Goal: Information Seeking & Learning: Compare options

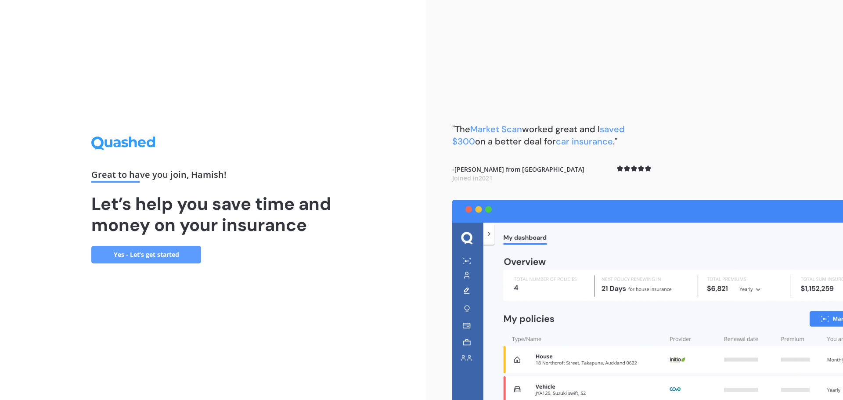
click at [147, 255] on link "Yes - Let’s get started" at bounding box center [146, 255] width 110 height 18
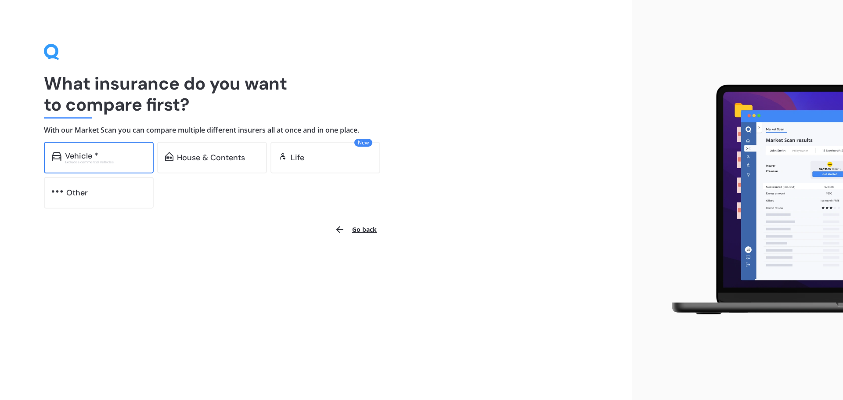
click at [96, 157] on div "Vehicle *" at bounding box center [81, 155] width 33 height 9
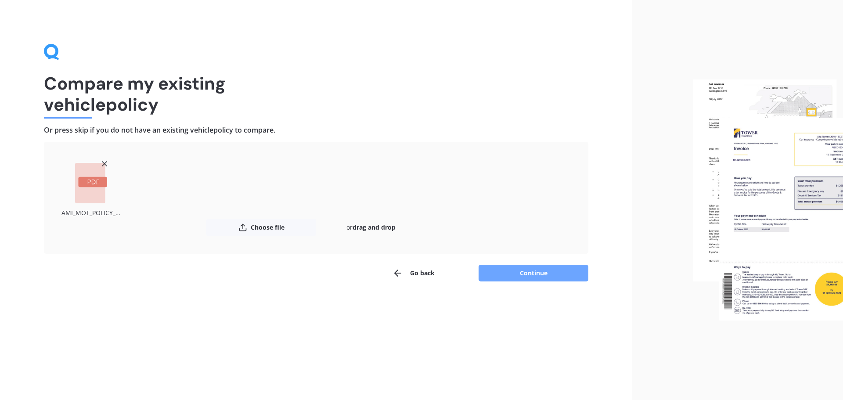
click at [530, 274] on button "Continue" at bounding box center [533, 273] width 110 height 17
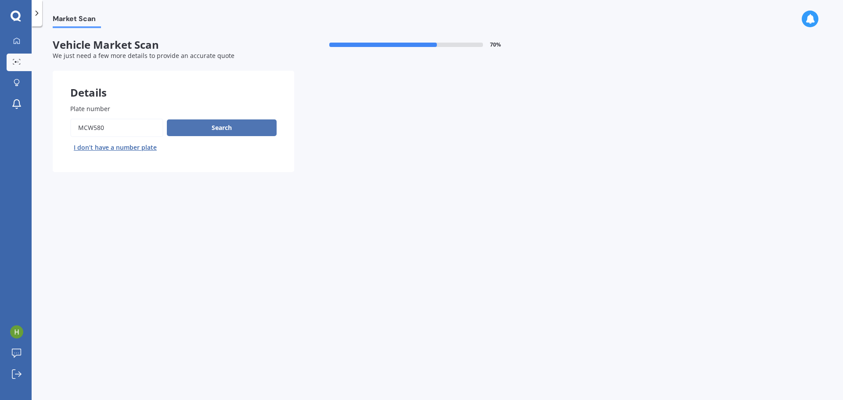
click at [222, 128] on button "Search" at bounding box center [222, 127] width 110 height 17
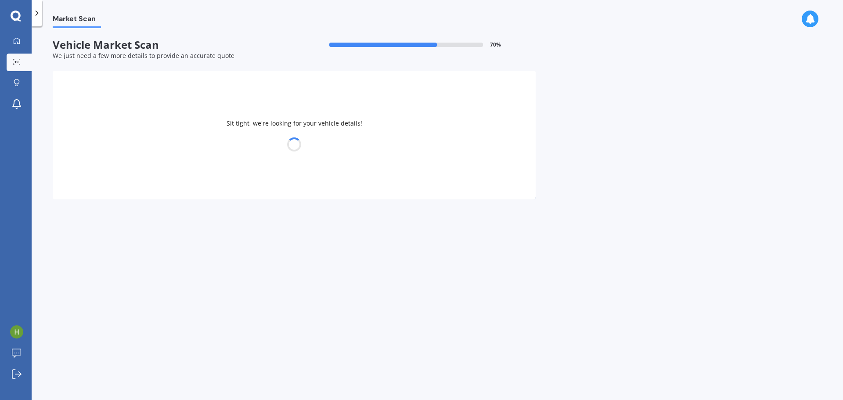
select select "AUDI"
select select "Q7"
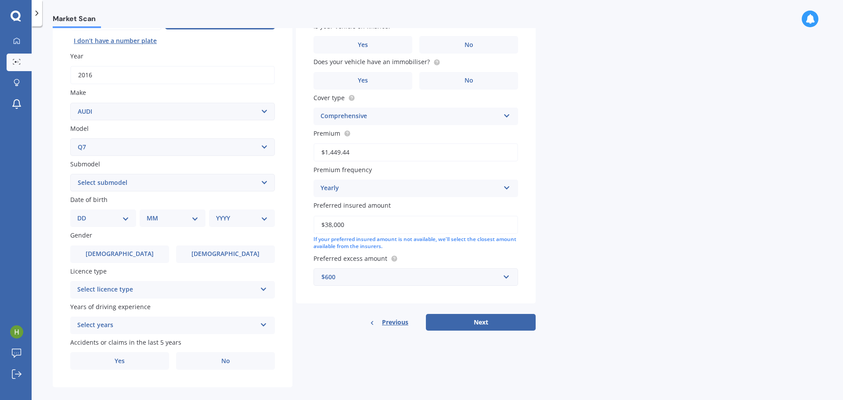
scroll to position [117, 0]
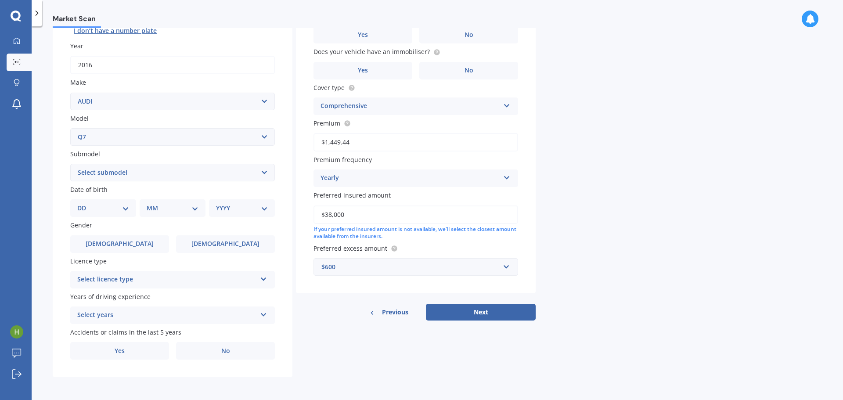
click at [127, 205] on select "DD 01 02 03 04 05 06 07 08 09 10 11 12 13 14 15 16 17 18 19 20 21 22 23 24 25 2…" at bounding box center [103, 208] width 52 height 10
select select "21"
click at [84, 203] on select "DD 01 02 03 04 05 06 07 08 09 10 11 12 13 14 15 16 17 18 19 20 21 22 23 24 25 2…" at bounding box center [103, 208] width 52 height 10
click at [166, 203] on select "MM 01 02 03 04 05 06 07 08 09 10 11 12" at bounding box center [174, 208] width 48 height 10
select select "11"
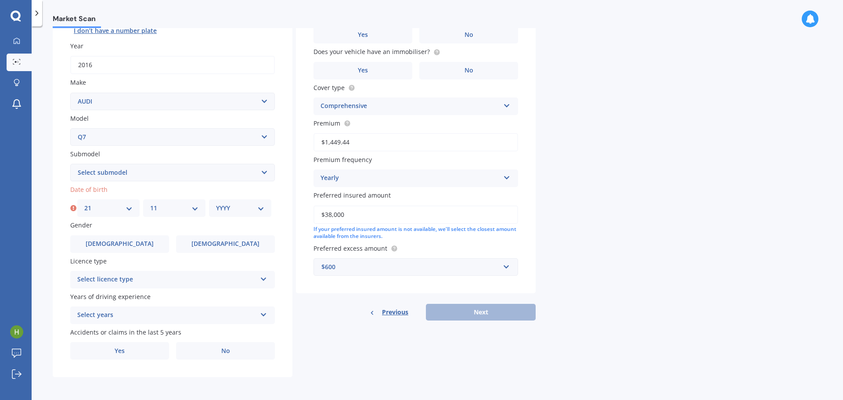
click at [150, 203] on select "MM 01 02 03 04 05 06 07 08 09 10 11 12" at bounding box center [174, 208] width 48 height 10
click at [236, 210] on select "YYYY 2025 2024 2023 2022 2021 2020 2019 2018 2017 2016 2015 2014 2013 2012 2011…" at bounding box center [240, 208] width 48 height 10
select select "1984"
click at [216, 203] on select "YYYY 2025 2024 2023 2022 2021 2020 2019 2018 2017 2016 2015 2014 2013 2012 2011…" at bounding box center [240, 208] width 48 height 10
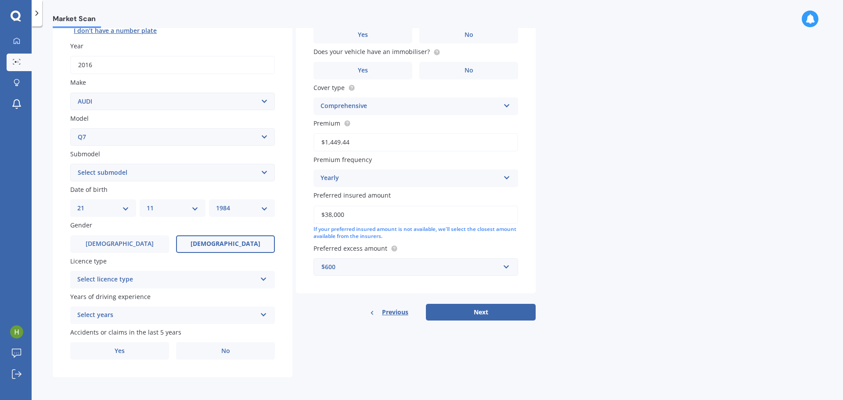
click at [228, 240] on span "[DEMOGRAPHIC_DATA]" at bounding box center [225, 243] width 70 height 7
click at [0, 0] on input "[DEMOGRAPHIC_DATA]" at bounding box center [0, 0] width 0 height 0
click at [229, 280] on div "Select licence type" at bounding box center [166, 279] width 179 height 11
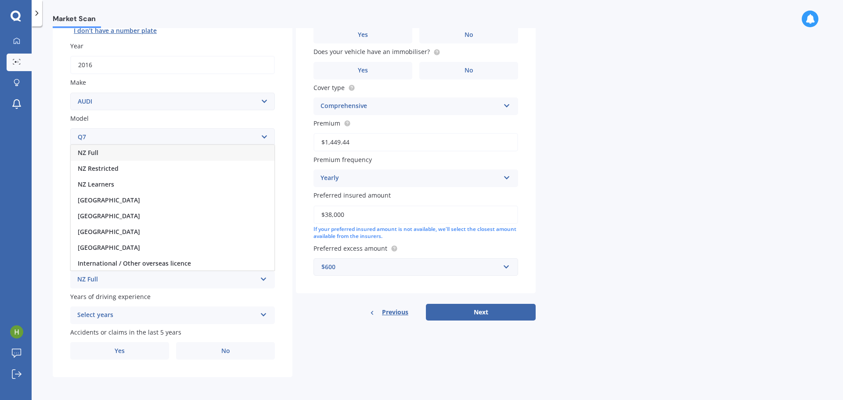
click at [184, 151] on div "NZ Full" at bounding box center [173, 153] width 204 height 16
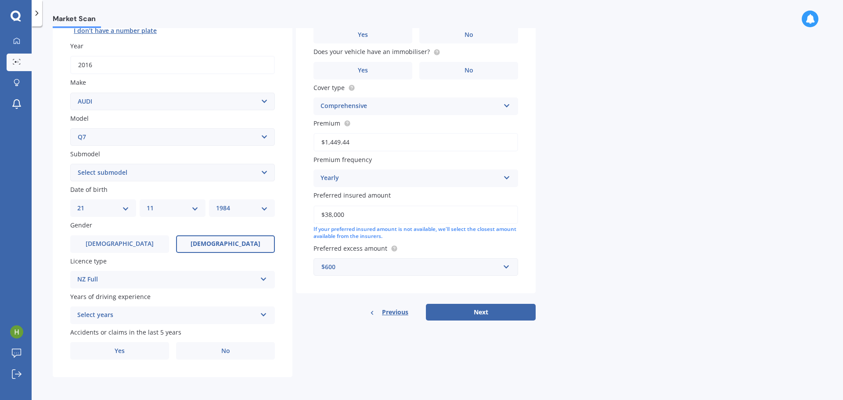
click at [182, 313] on div "Select years" at bounding box center [166, 315] width 179 height 11
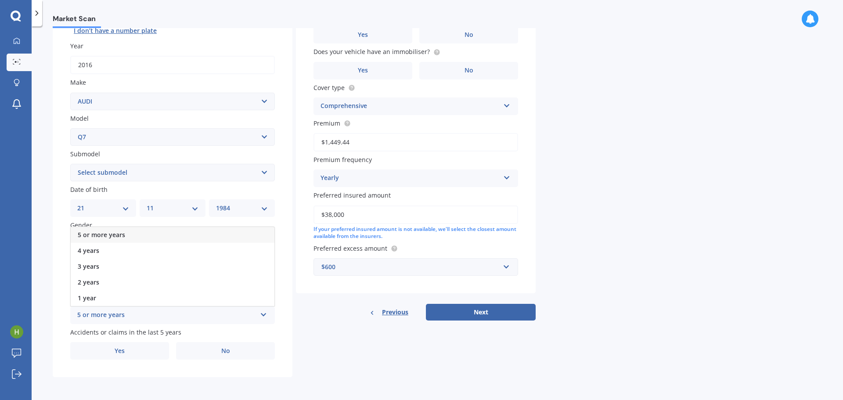
click at [168, 233] on div "5 or more years" at bounding box center [173, 235] width 204 height 16
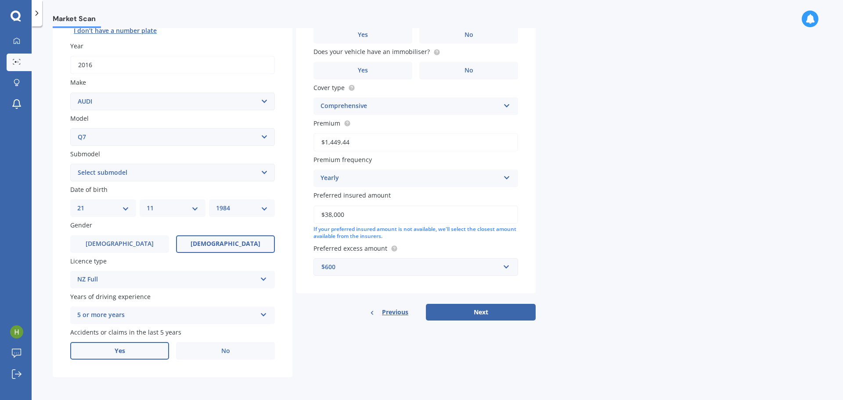
click at [136, 348] on label "Yes" at bounding box center [119, 351] width 99 height 18
click at [0, 0] on input "Yes" at bounding box center [0, 0] width 0 height 0
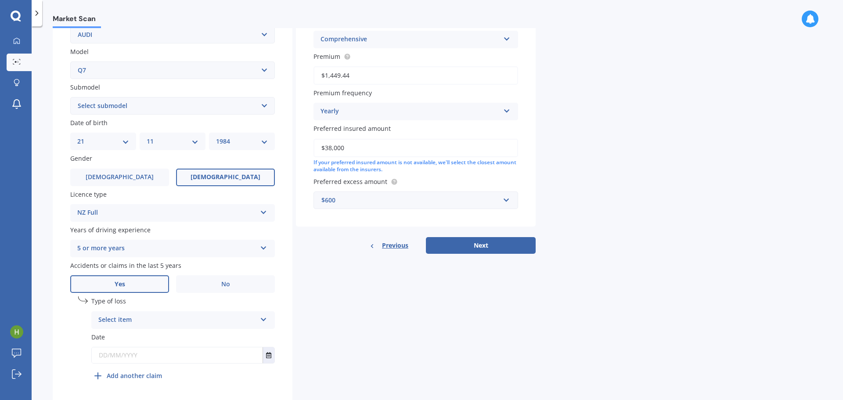
scroll to position [204, 0]
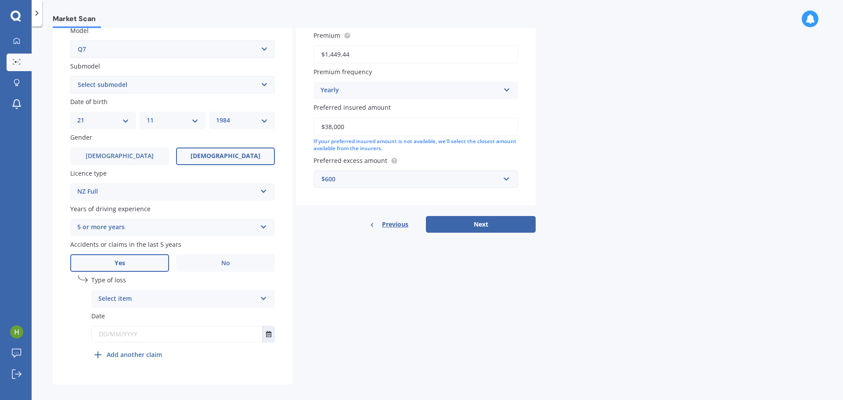
click at [264, 295] on icon at bounding box center [263, 297] width 7 height 6
click at [156, 316] on div "At fault accident" at bounding box center [183, 316] width 183 height 16
click at [137, 335] on input "text" at bounding box center [177, 334] width 171 height 16
click at [268, 332] on icon "Select date" at bounding box center [268, 334] width 5 height 6
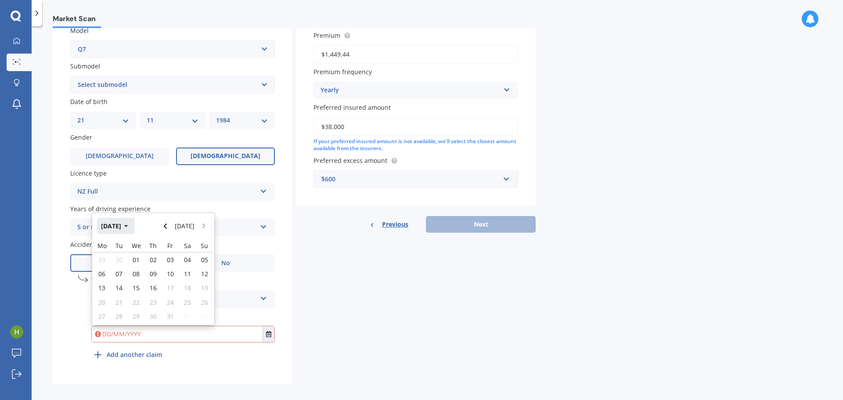
click at [128, 226] on icon "button" at bounding box center [126, 226] width 4 height 2
click at [123, 225] on button "2025" at bounding box center [113, 226] width 32 height 16
click at [169, 253] on span "2021" at bounding box center [168, 254] width 14 height 8
click at [117, 279] on div "May" at bounding box center [108, 282] width 30 height 28
click at [168, 280] on span "14" at bounding box center [170, 280] width 7 height 8
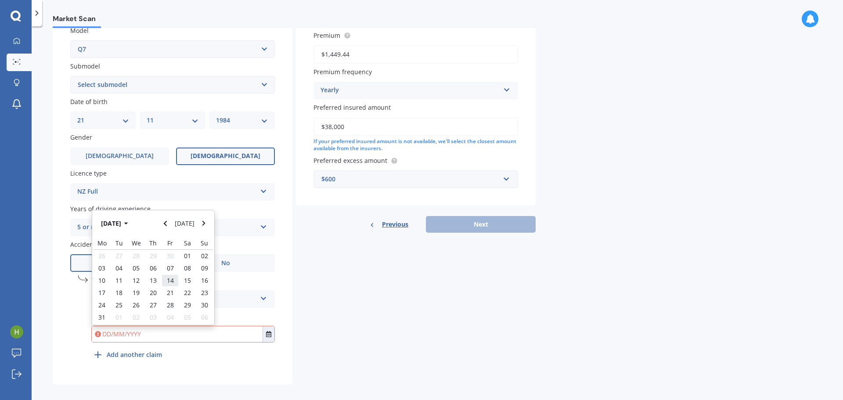
type input "[DATE]"
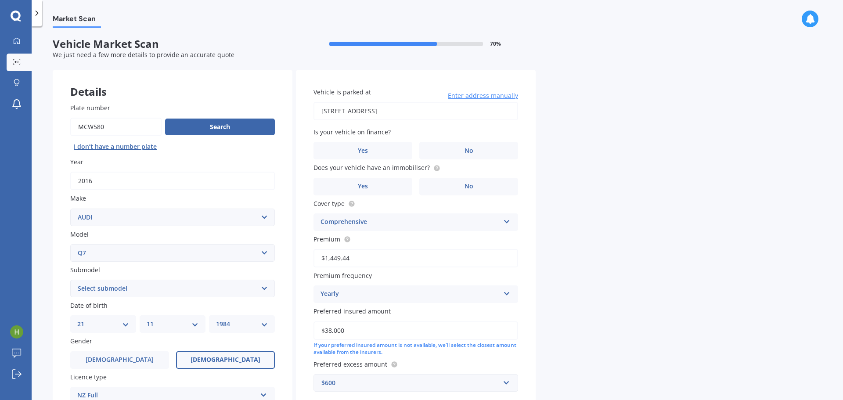
scroll to position [0, 0]
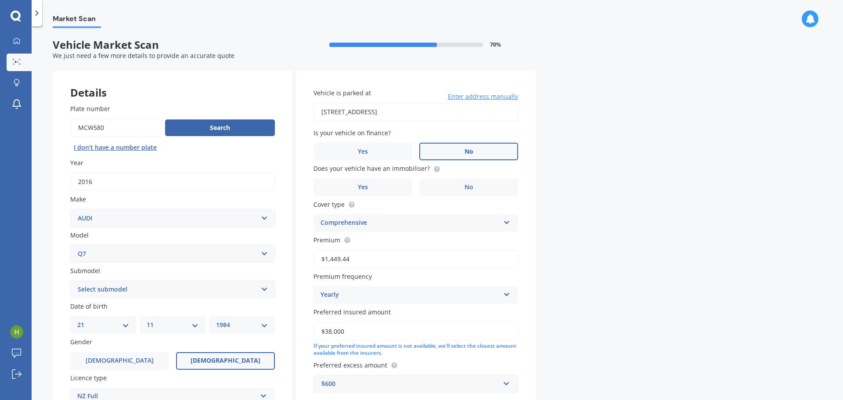
click at [470, 149] on span "No" at bounding box center [468, 151] width 9 height 7
click at [0, 0] on input "No" at bounding box center [0, 0] width 0 height 0
click at [468, 185] on span "No" at bounding box center [468, 186] width 9 height 7
click at [0, 0] on input "No" at bounding box center [0, 0] width 0 height 0
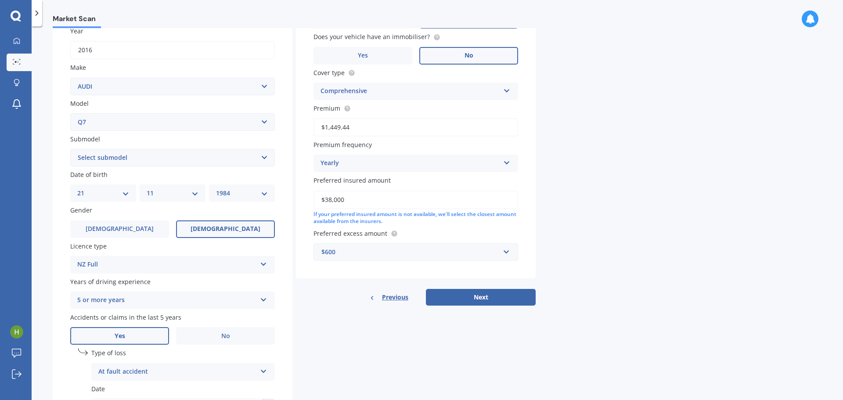
scroll to position [176, 0]
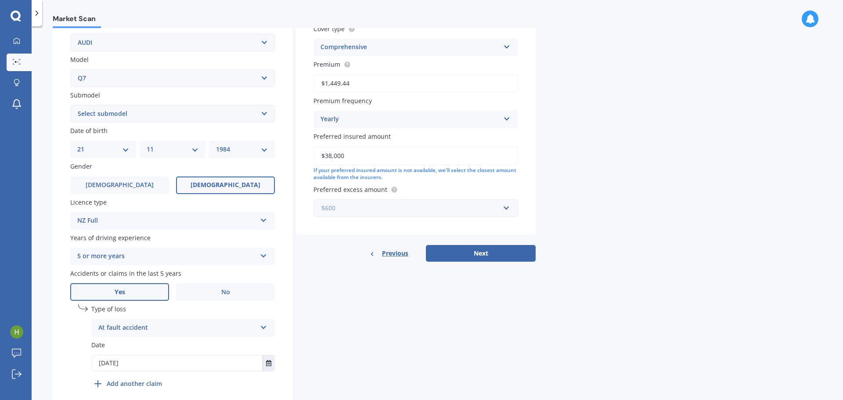
click at [509, 209] on input "text" at bounding box center [412, 208] width 197 height 17
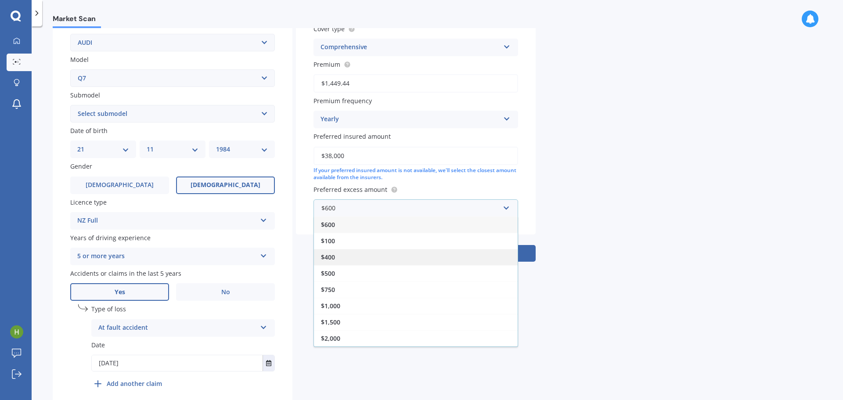
click at [345, 255] on div "$400" at bounding box center [416, 257] width 204 height 16
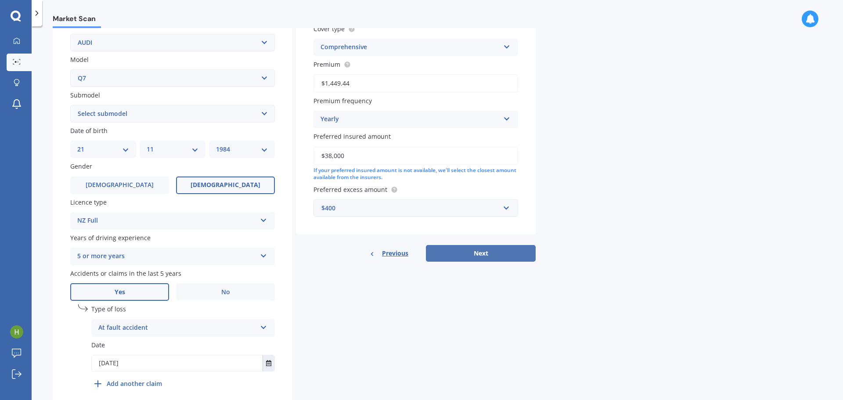
click at [488, 251] on button "Next" at bounding box center [481, 253] width 110 height 17
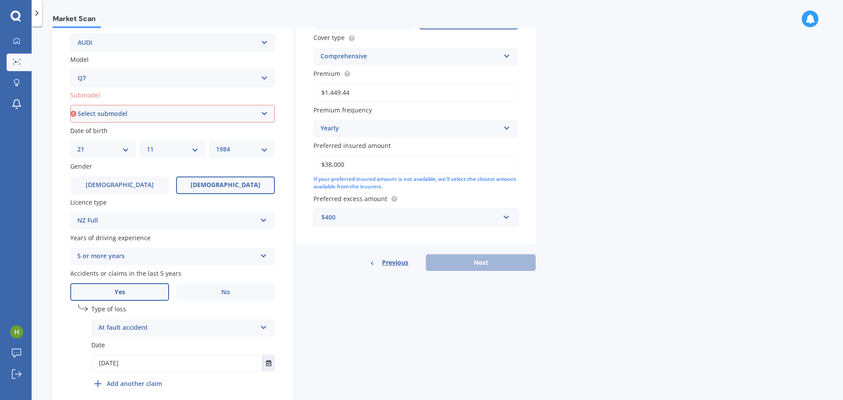
click at [181, 112] on select "Select submodel 3.0 TDI Quattro 3.6 V6 4.2 TDI 4.2 V8 6.0 V12 e-Tron FSI Quattr…" at bounding box center [172, 114] width 204 height 18
select select "3.0 TDI QUATTRO"
click at [70, 105] on select "Select submodel 3.0 TDI Quattro 3.6 V6 4.2 TDI 4.2 V8 6.0 V12 e-Tron FSI Quattr…" at bounding box center [172, 114] width 204 height 18
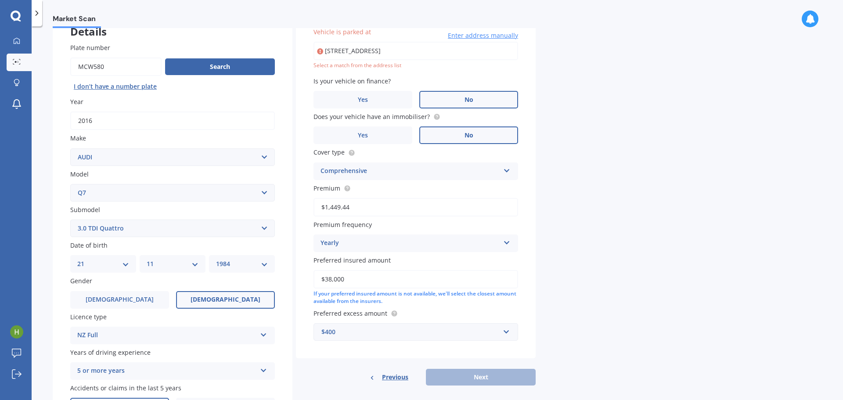
scroll to position [60, 0]
type input "[STREET_ADDRESS]"
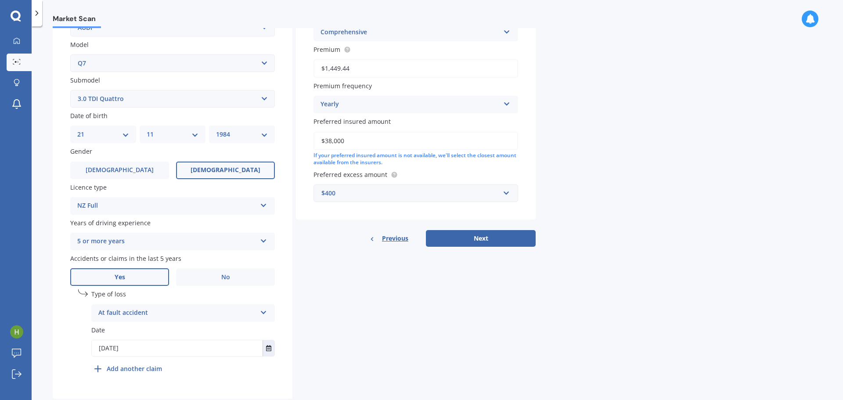
scroll to position [192, 0]
click at [478, 233] on button "Next" at bounding box center [481, 237] width 110 height 17
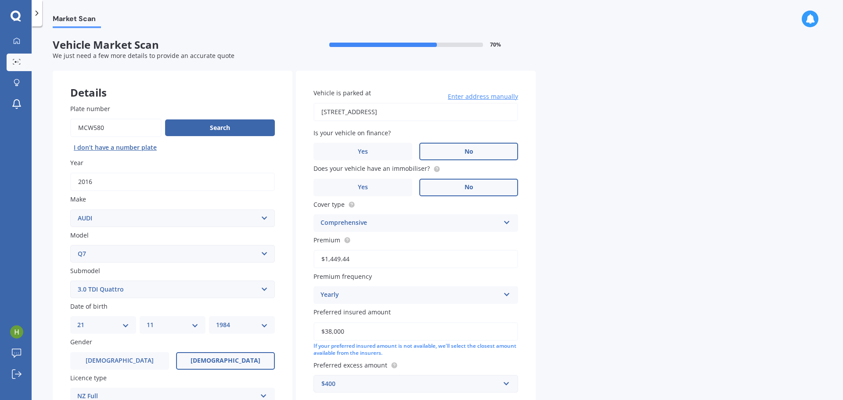
select select "21"
select select "11"
select select "1984"
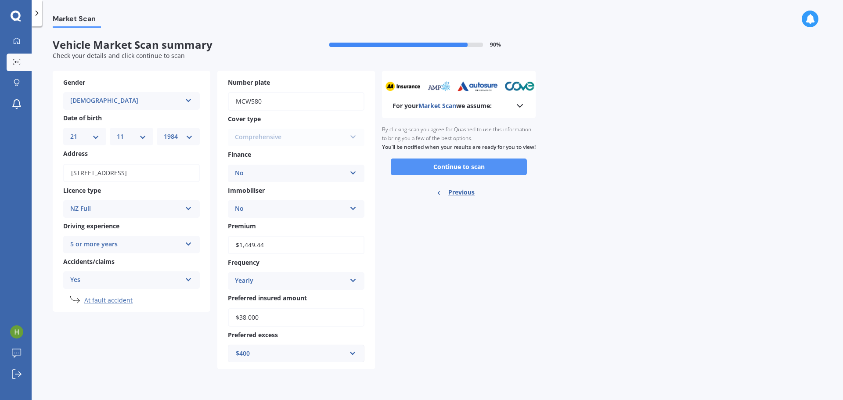
click at [477, 172] on button "Continue to scan" at bounding box center [459, 166] width 136 height 17
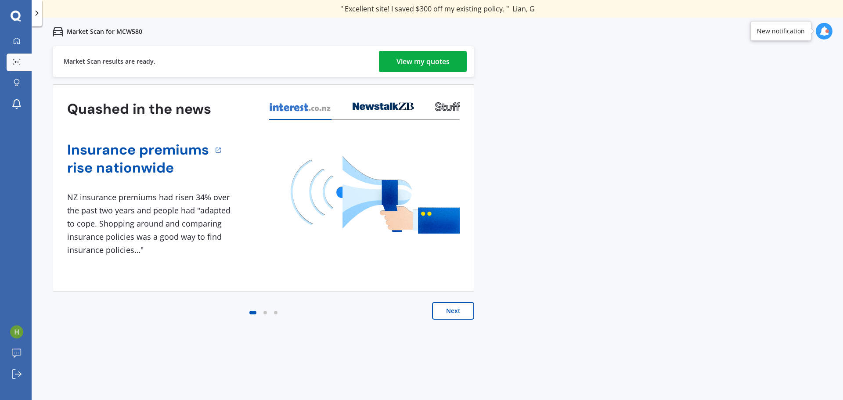
click at [423, 60] on div "View my quotes" at bounding box center [422, 61] width 53 height 21
